Goal: Use online tool/utility: Utilize a website feature to perform a specific function

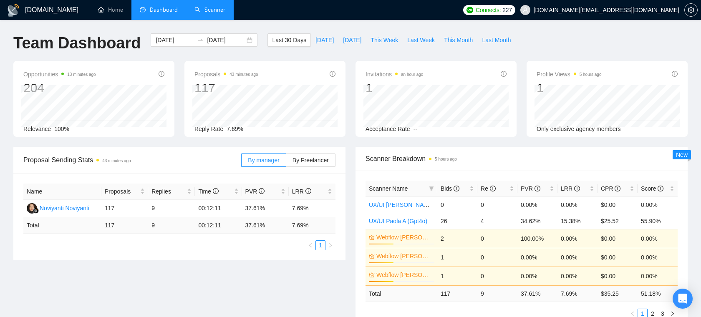
click at [212, 10] on link "Scanner" at bounding box center [209, 9] width 31 height 7
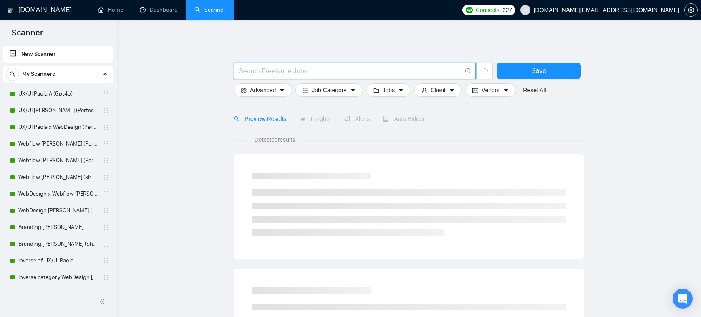
click at [284, 71] on input "text" at bounding box center [350, 71] width 223 height 10
click at [291, 78] on span at bounding box center [355, 71] width 242 height 17
click at [48, 92] on link "UX/UI Paola A (Gpt4o)" at bounding box center [57, 94] width 79 height 17
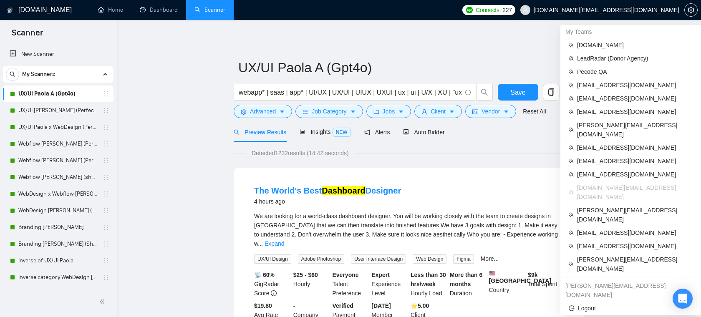
click at [664, 15] on span "[DOMAIN_NAME][EMAIL_ADDRESS][DOMAIN_NAME]" at bounding box center [599, 10] width 169 height 27
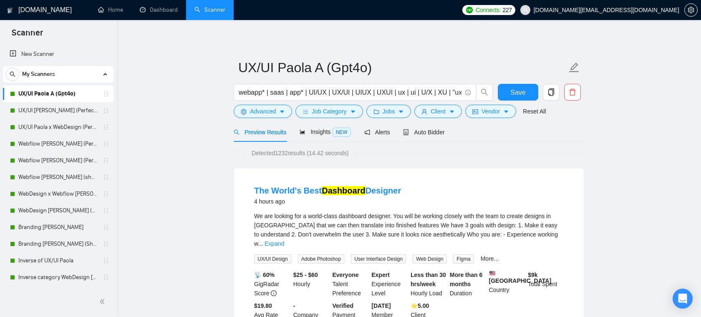
click at [651, 15] on span "[DOMAIN_NAME][EMAIL_ADDRESS][DOMAIN_NAME]" at bounding box center [599, 10] width 169 height 27
